Goal: Book appointment/travel/reservation

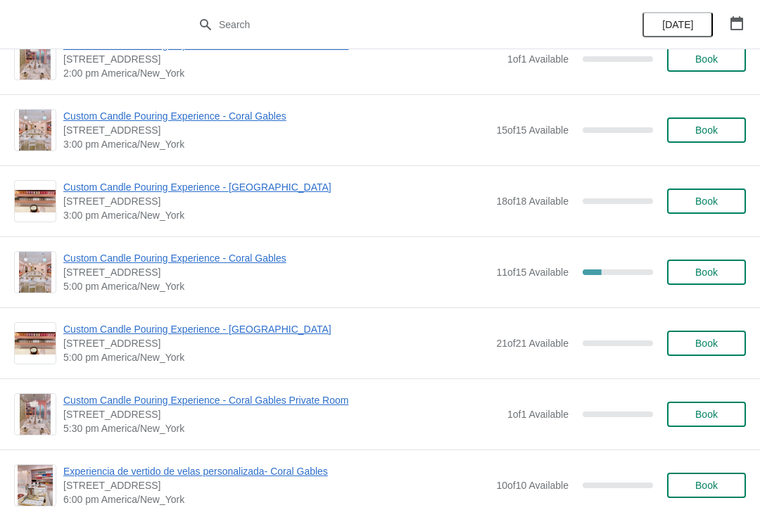
scroll to position [463, 0]
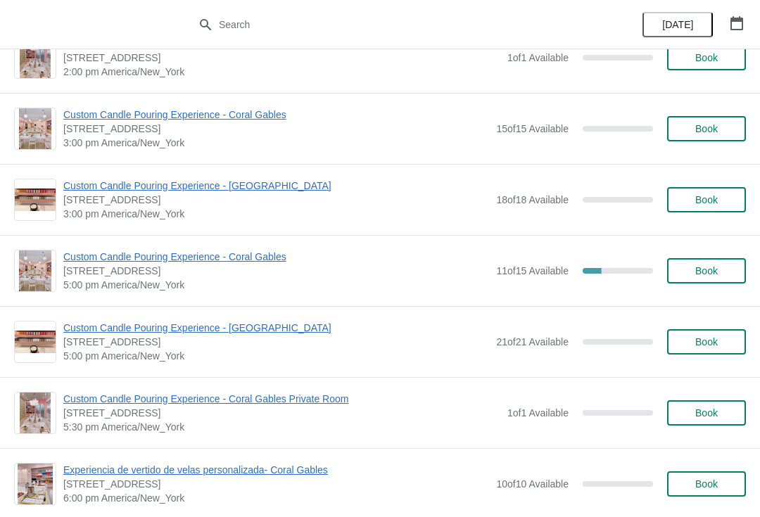
click at [80, 260] on span "Custom Candle Pouring Experience - Coral Gables" at bounding box center [276, 257] width 426 height 14
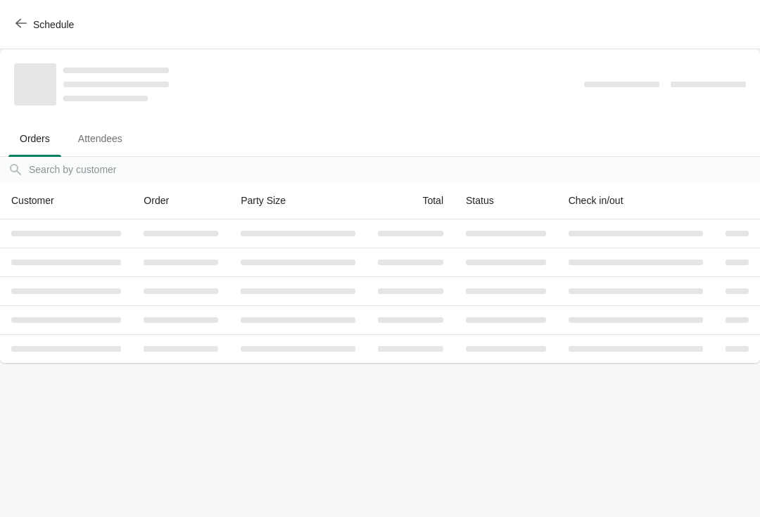
scroll to position [0, 0]
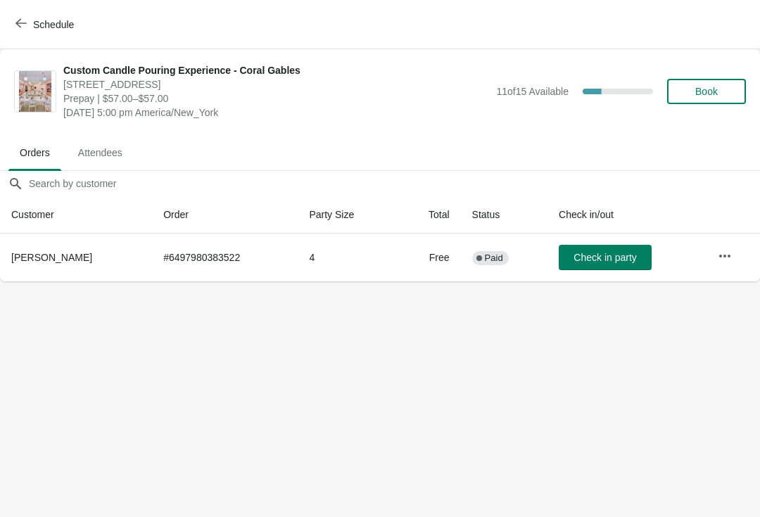
click at [18, 20] on icon "button" at bounding box center [20, 23] width 11 height 11
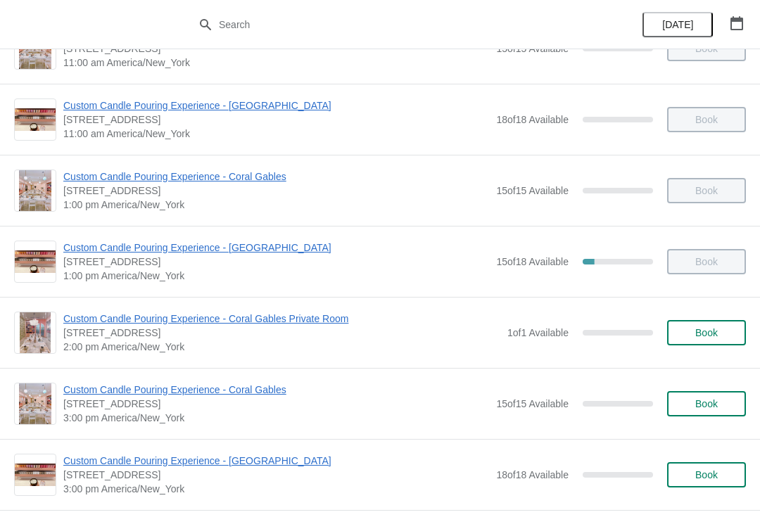
scroll to position [200, 0]
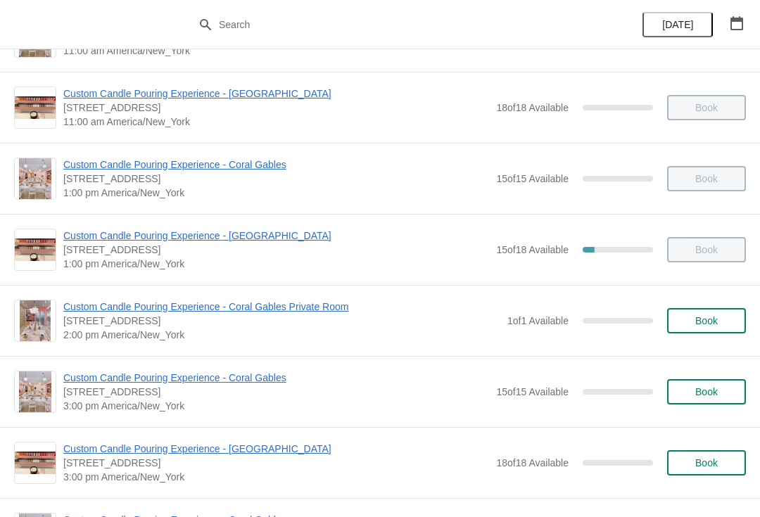
click at [701, 325] on span "Book" at bounding box center [707, 320] width 23 height 11
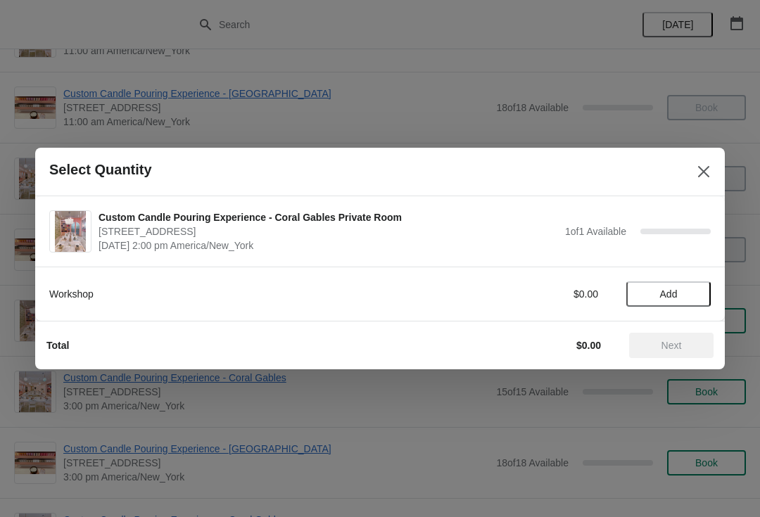
click at [688, 287] on button "Add" at bounding box center [669, 294] width 84 height 25
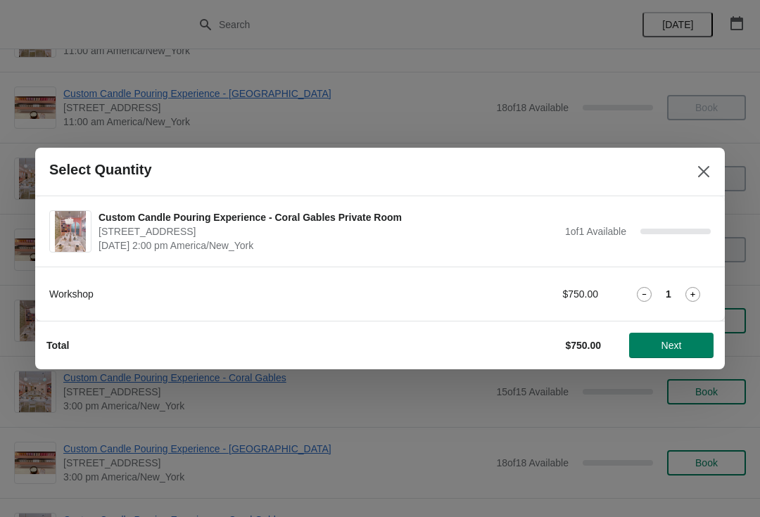
click at [698, 294] on icon at bounding box center [693, 294] width 15 height 15
click at [646, 295] on icon at bounding box center [644, 294] width 15 height 15
click at [711, 182] on button "Close" at bounding box center [703, 171] width 25 height 25
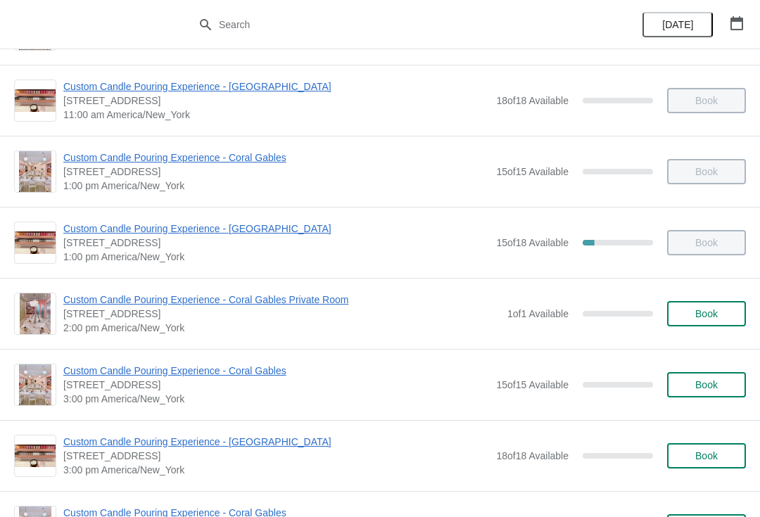
scroll to position [215, 0]
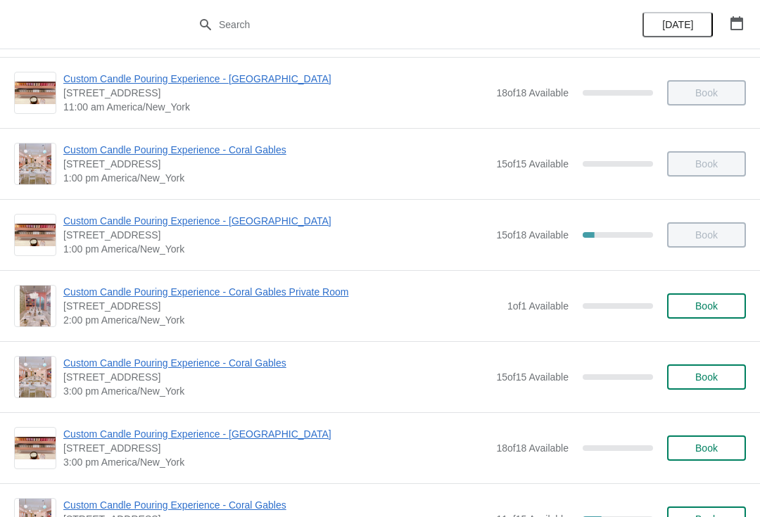
click at [694, 380] on span "Book" at bounding box center [707, 377] width 54 height 11
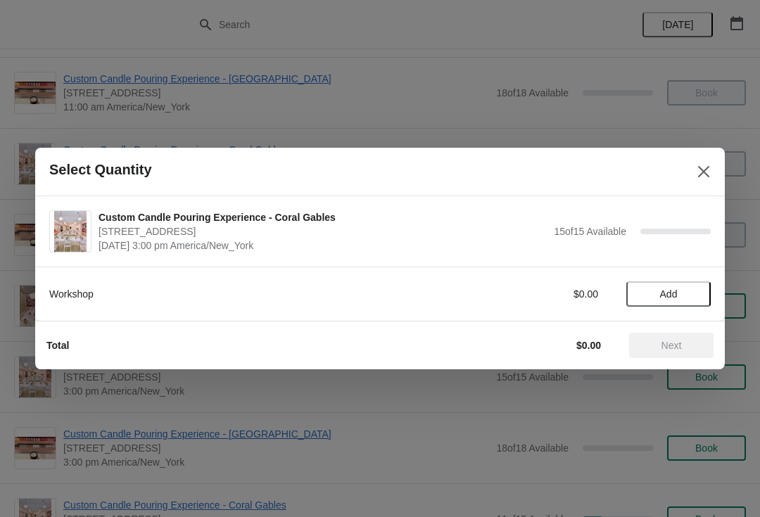
click at [661, 299] on span "Add" at bounding box center [669, 294] width 18 height 11
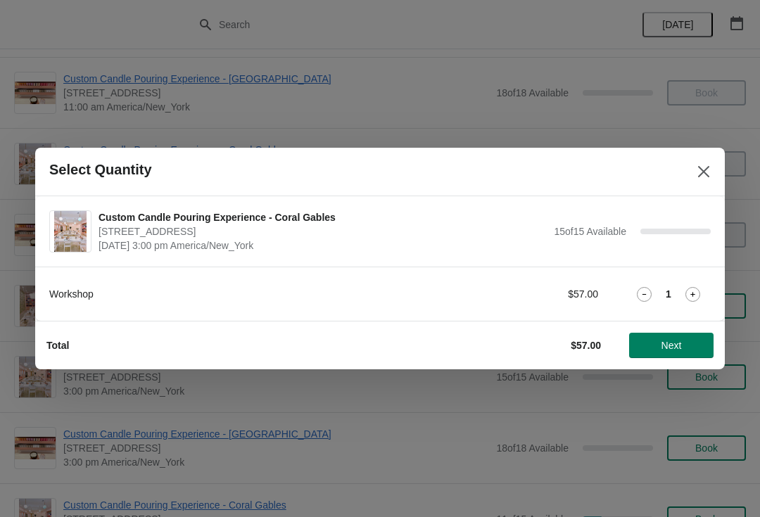
click at [691, 298] on icon at bounding box center [693, 294] width 15 height 15
click at [681, 353] on button "Next" at bounding box center [671, 345] width 84 height 25
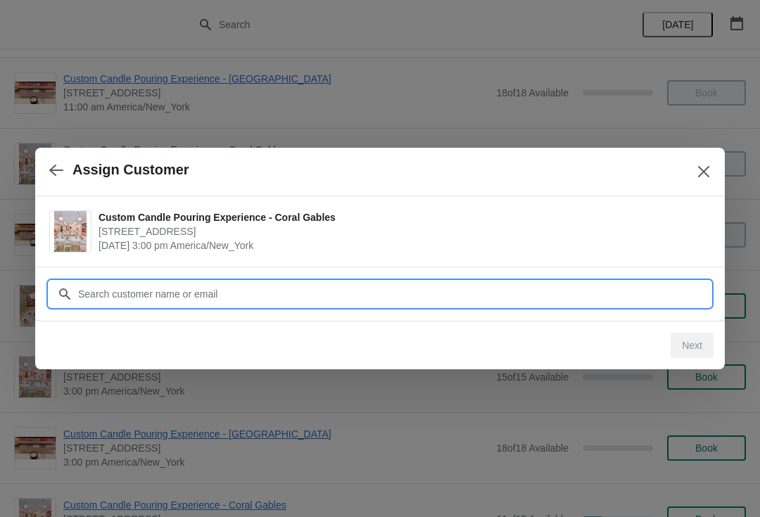
click at [643, 284] on input "Customer" at bounding box center [394, 294] width 634 height 25
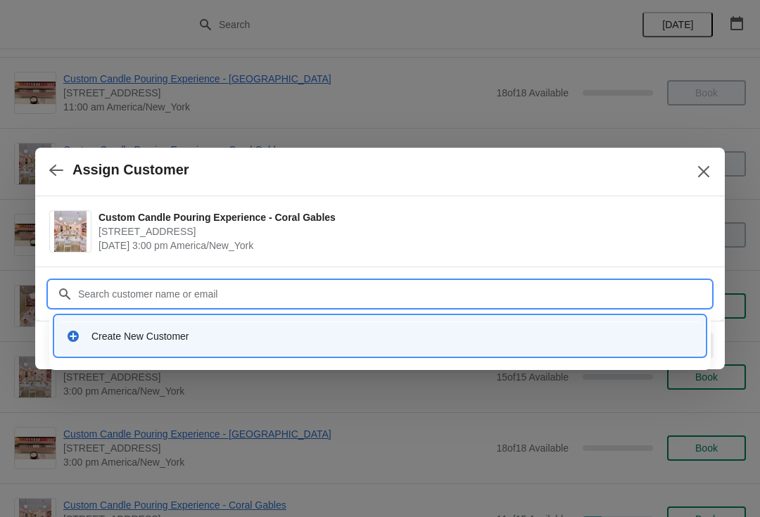
click at [84, 347] on div "Create New Customer" at bounding box center [380, 336] width 639 height 29
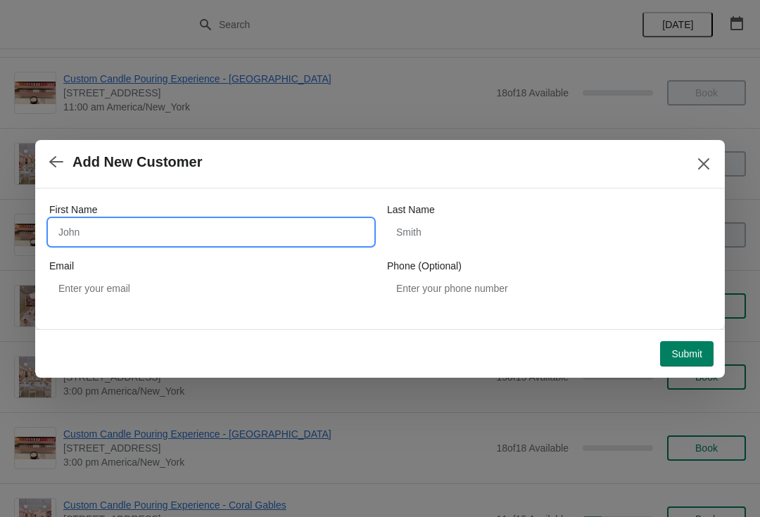
click at [73, 239] on input "First Name" at bounding box center [211, 232] width 324 height 25
type input "A"
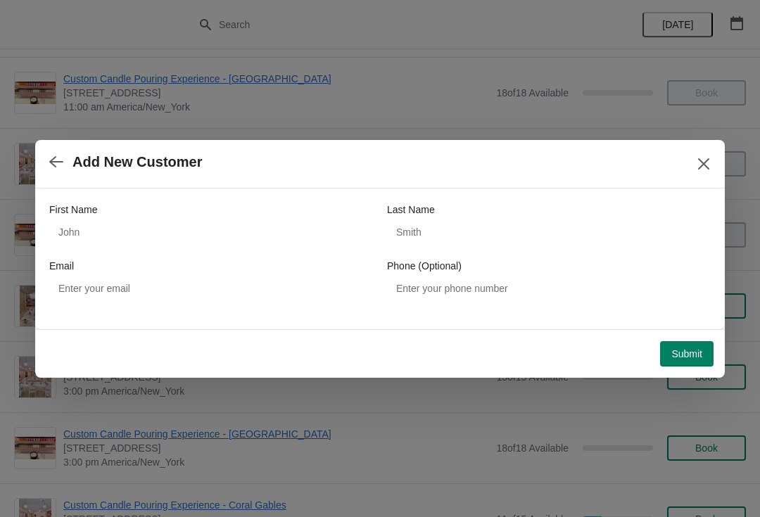
click at [708, 156] on button "Close" at bounding box center [703, 163] width 25 height 25
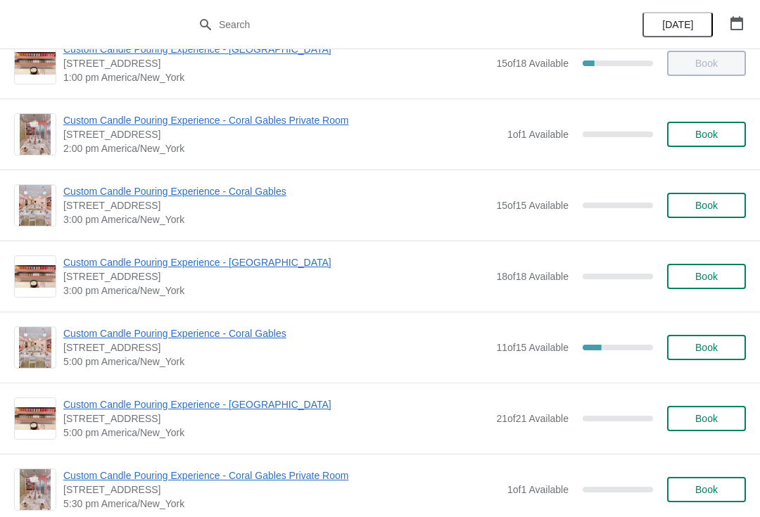
scroll to position [384, 0]
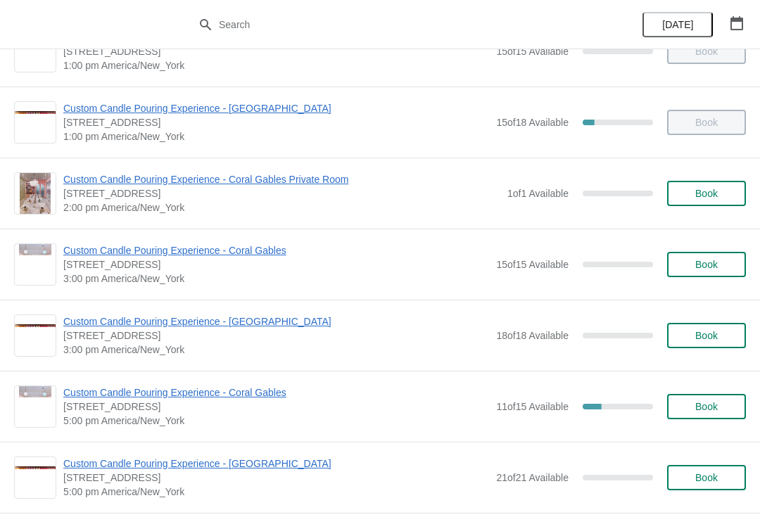
scroll to position [329, 0]
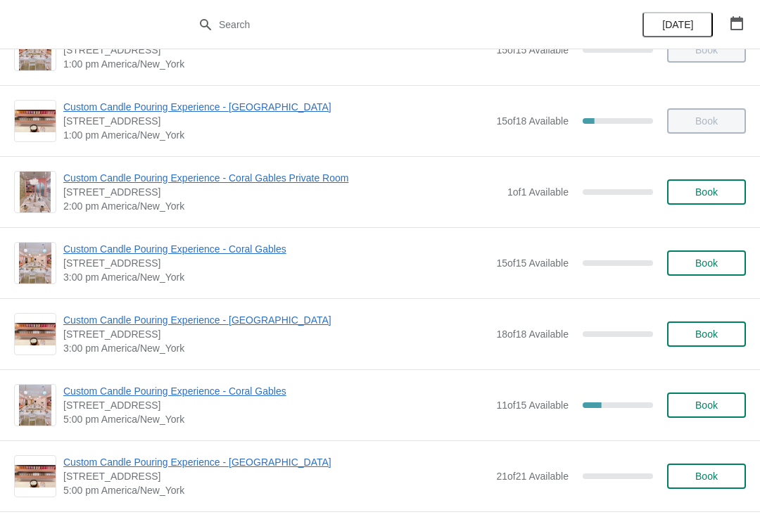
click at [706, 260] on span "Book" at bounding box center [707, 263] width 23 height 11
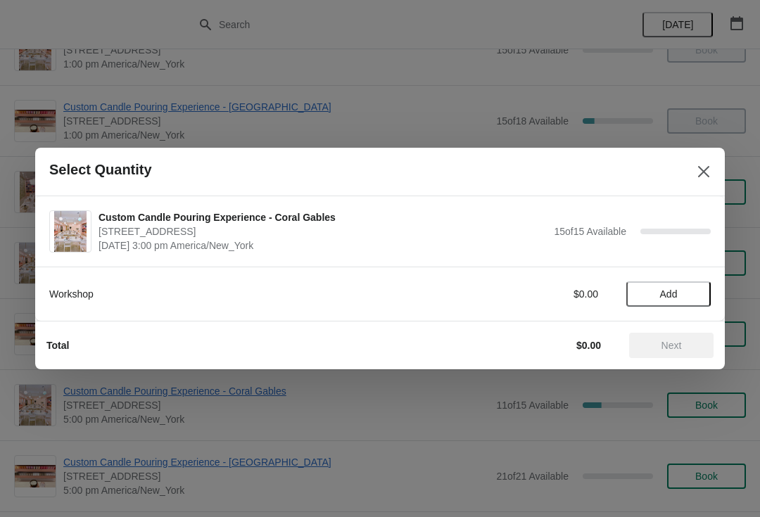
click at [682, 304] on button "Add" at bounding box center [669, 294] width 84 height 25
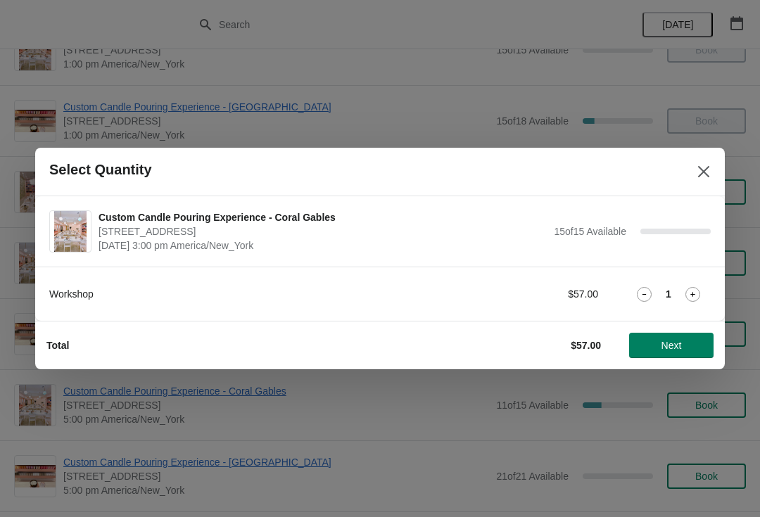
click at [693, 296] on icon at bounding box center [693, 294] width 15 height 15
click at [664, 357] on button "Next" at bounding box center [671, 345] width 84 height 25
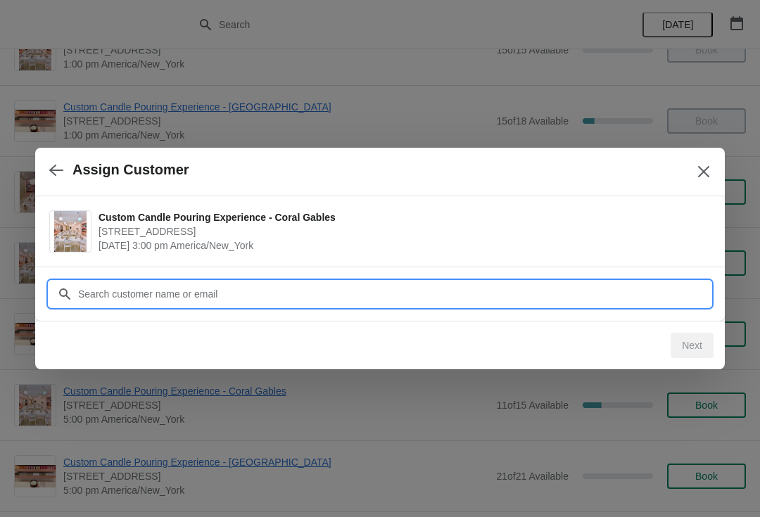
click at [139, 294] on input "Customer" at bounding box center [394, 294] width 634 height 25
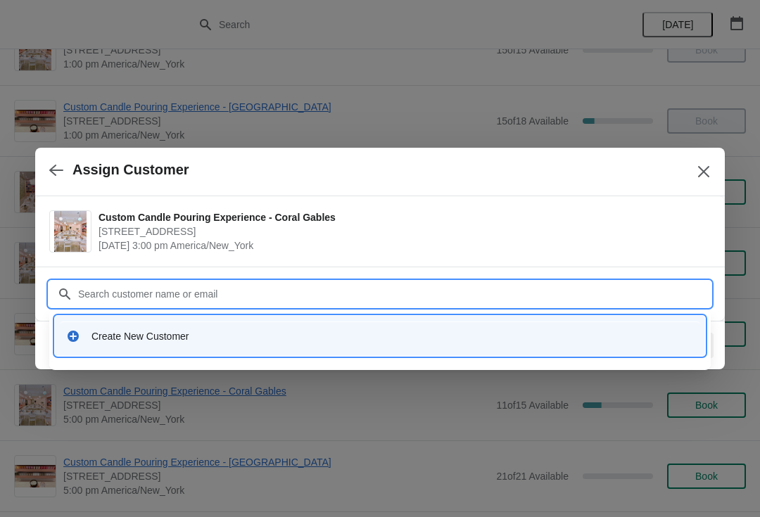
click at [66, 337] on icon at bounding box center [73, 336] width 14 height 14
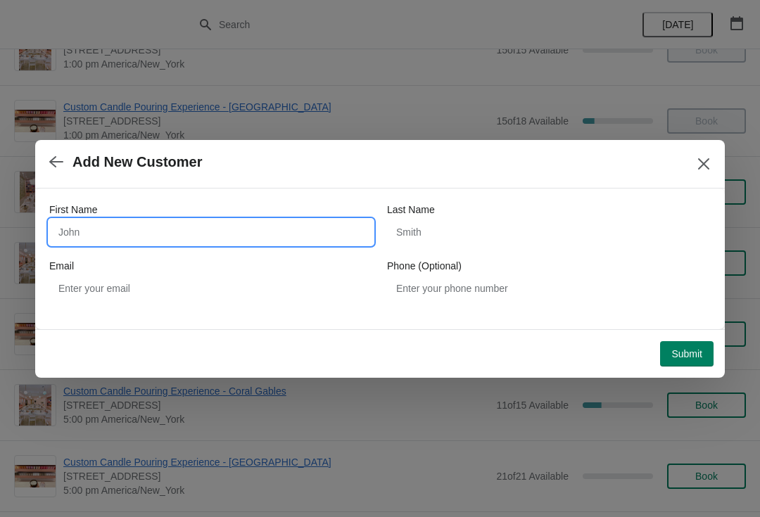
click at [85, 237] on input "First Name" at bounding box center [211, 232] width 324 height 25
type input "Kfndnc"
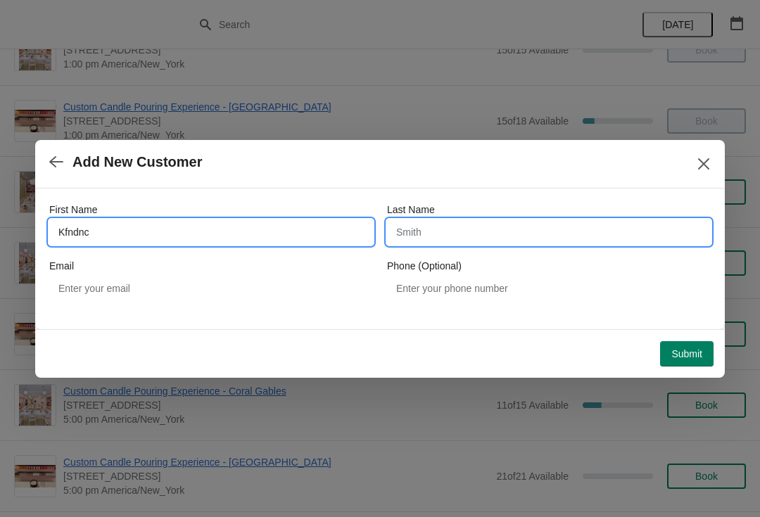
click at [498, 227] on input "Last Name" at bounding box center [549, 232] width 324 height 25
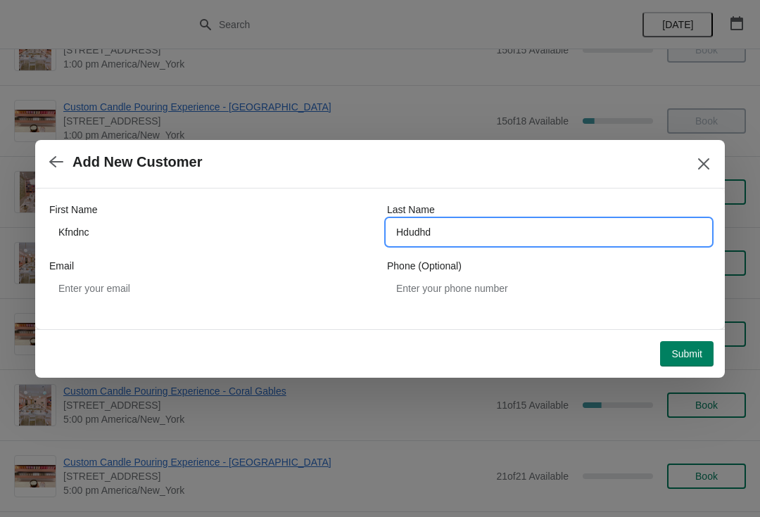
type input "Hdudhd"
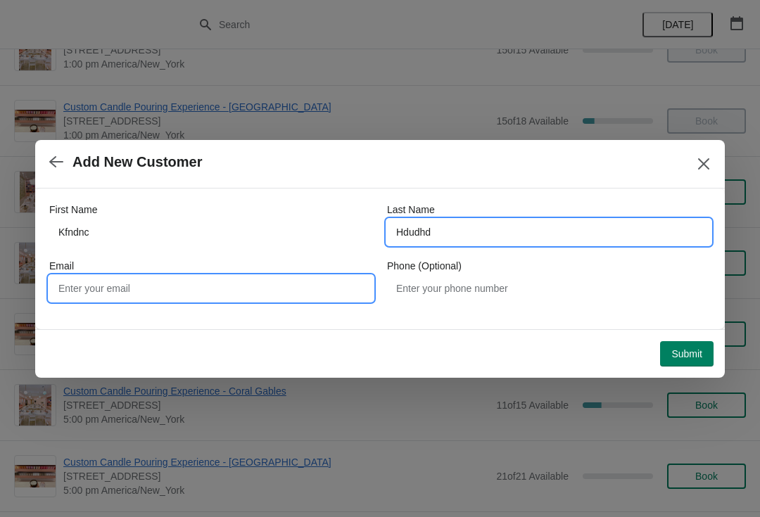
click at [91, 287] on input "Email" at bounding box center [211, 288] width 324 height 25
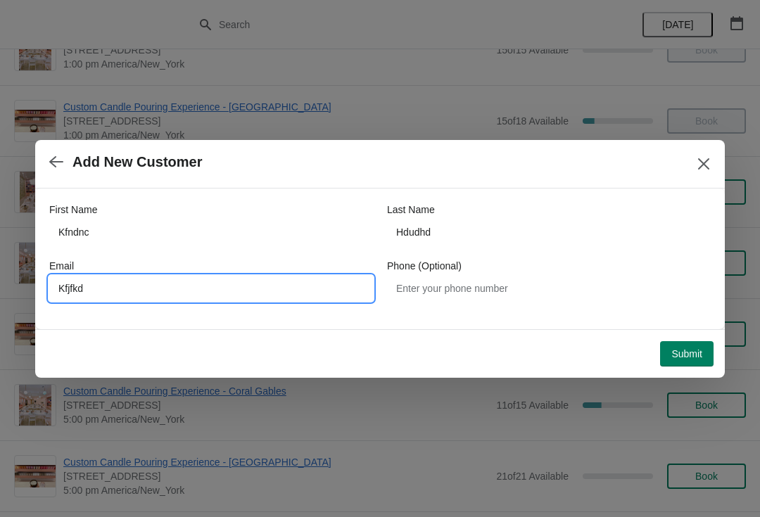
type input "Kfjfkd"
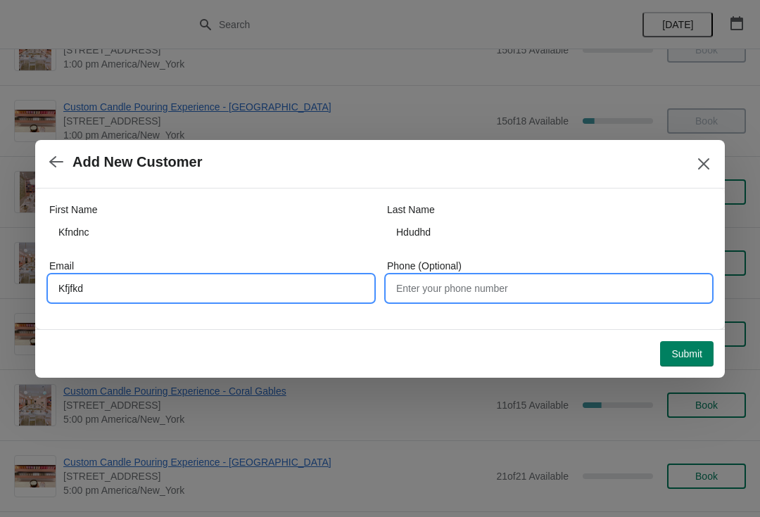
click at [555, 287] on input "Phone (Optional)" at bounding box center [549, 288] width 324 height 25
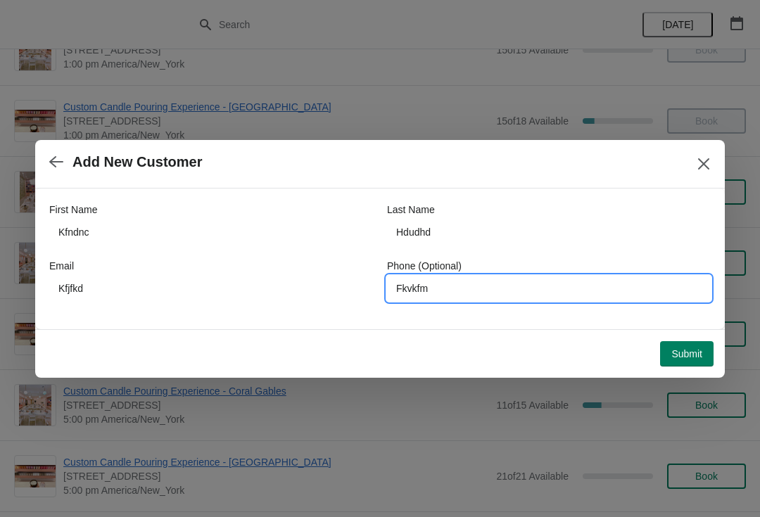
type input "Fkvkfm"
click at [683, 358] on span "Submit" at bounding box center [687, 353] width 31 height 11
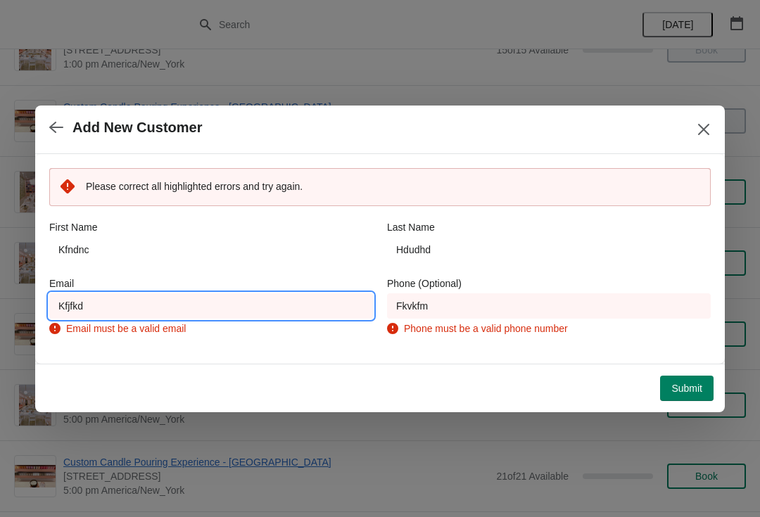
click at [123, 310] on input "Kfjfkd" at bounding box center [211, 306] width 324 height 25
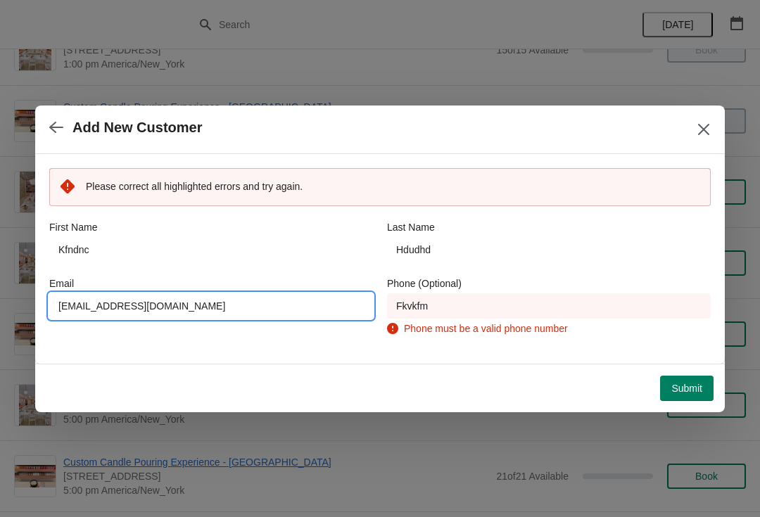
type input "[EMAIL_ADDRESS][DOMAIN_NAME]"
click at [694, 386] on span "Submit" at bounding box center [687, 388] width 31 height 11
click at [698, 387] on span "Submit" at bounding box center [687, 388] width 31 height 11
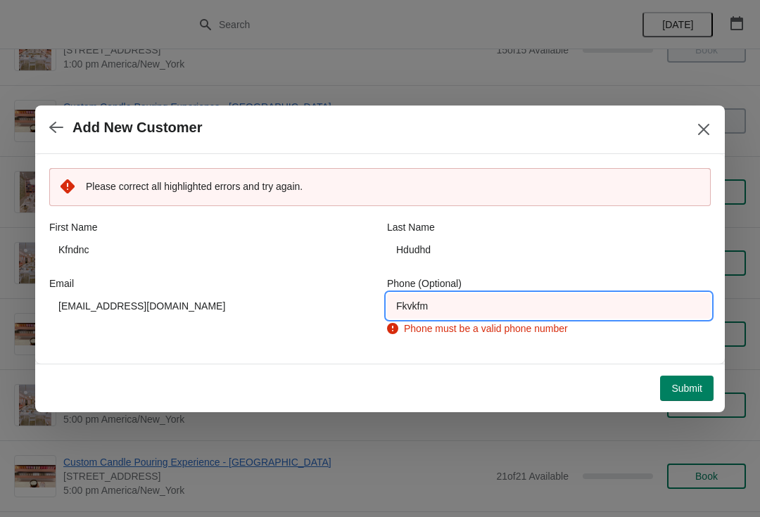
click at [620, 313] on input "Fkvkfm" at bounding box center [549, 306] width 324 height 25
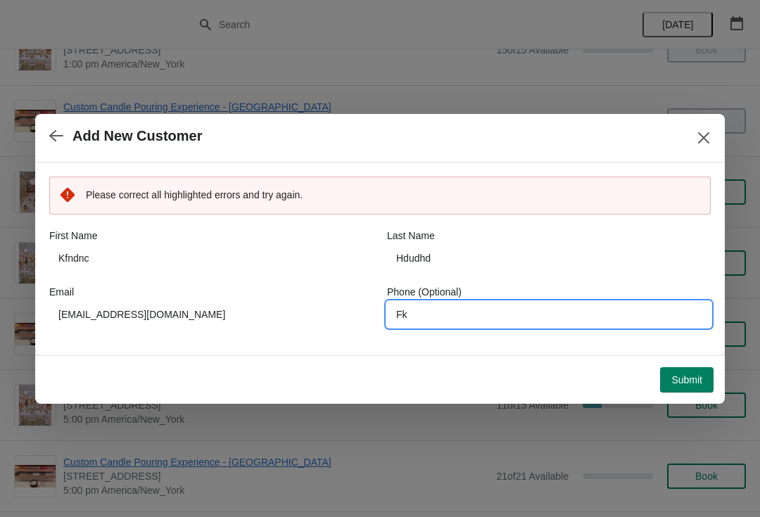
type input "F"
type input "3059225829"
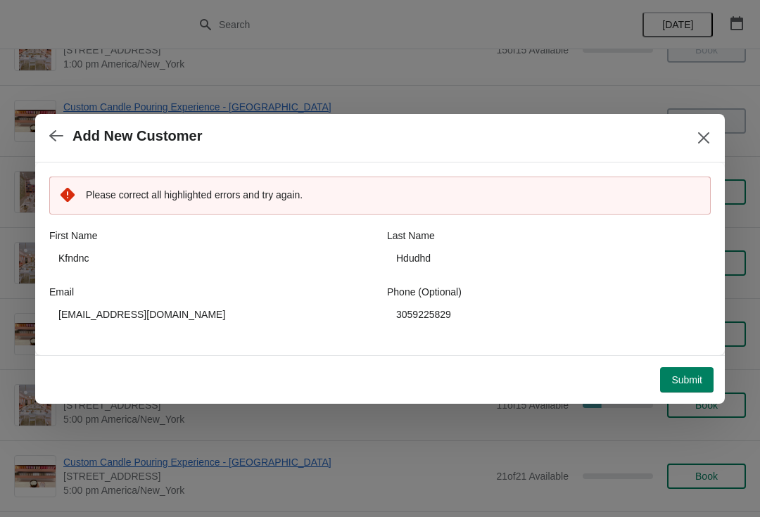
click at [688, 392] on button "Submit" at bounding box center [687, 379] width 54 height 25
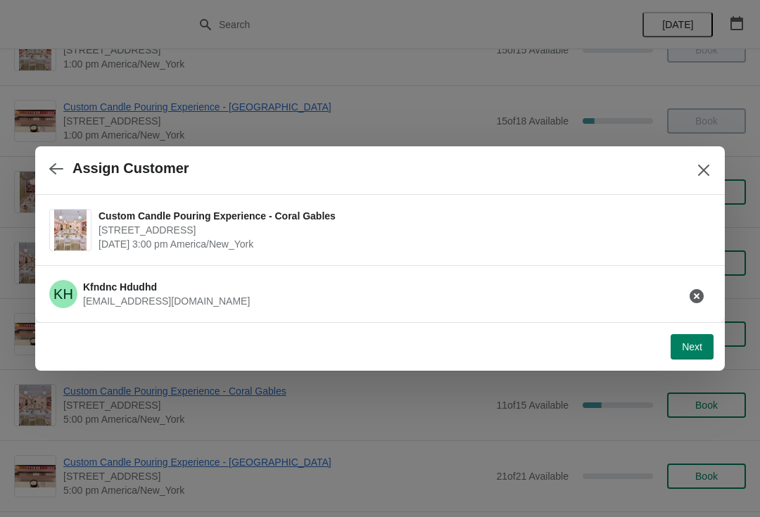
click at [691, 358] on button "Next" at bounding box center [692, 346] width 43 height 25
select select "Friend"
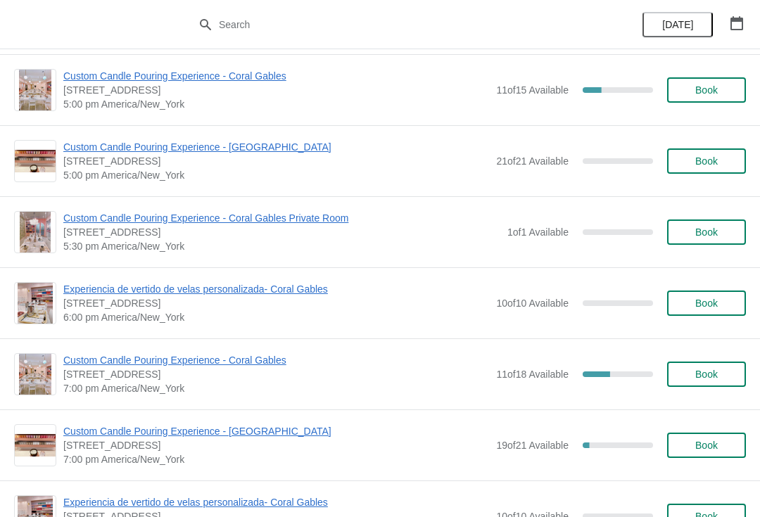
scroll to position [642, 0]
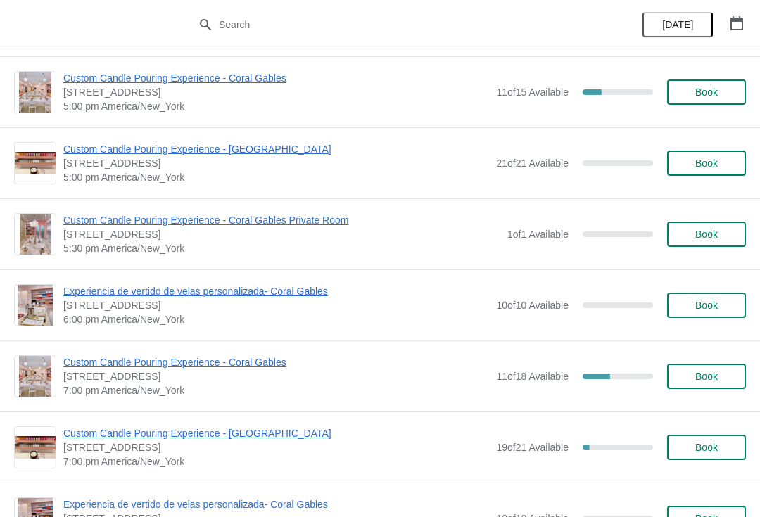
click at [217, 362] on span "Custom Candle Pouring Experience - Coral Gables" at bounding box center [276, 363] width 426 height 14
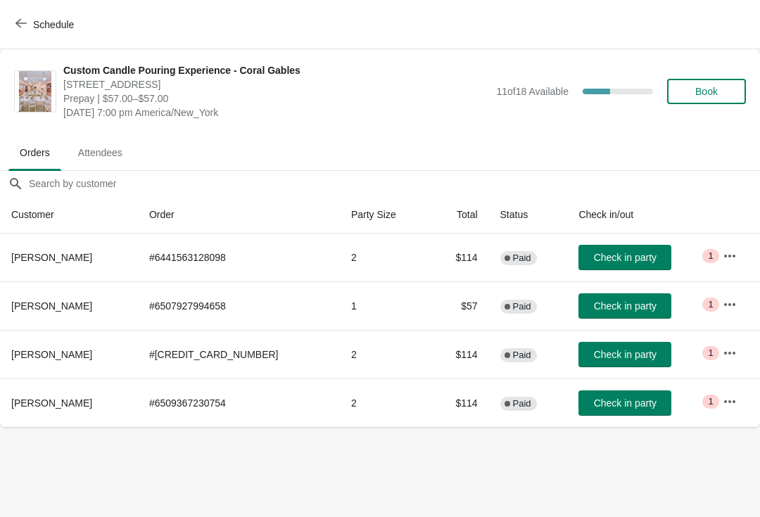
scroll to position [0, 0]
click at [23, 24] on icon "button" at bounding box center [20, 23] width 11 height 11
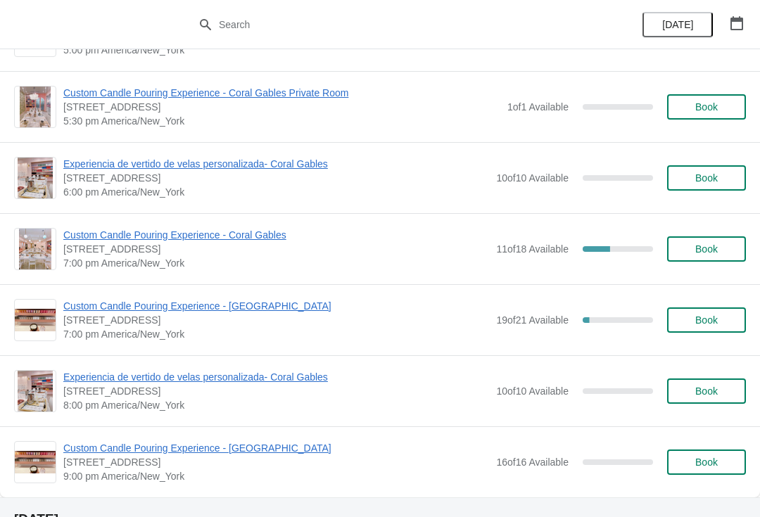
scroll to position [776, 0]
